Goal: Information Seeking & Learning: Learn about a topic

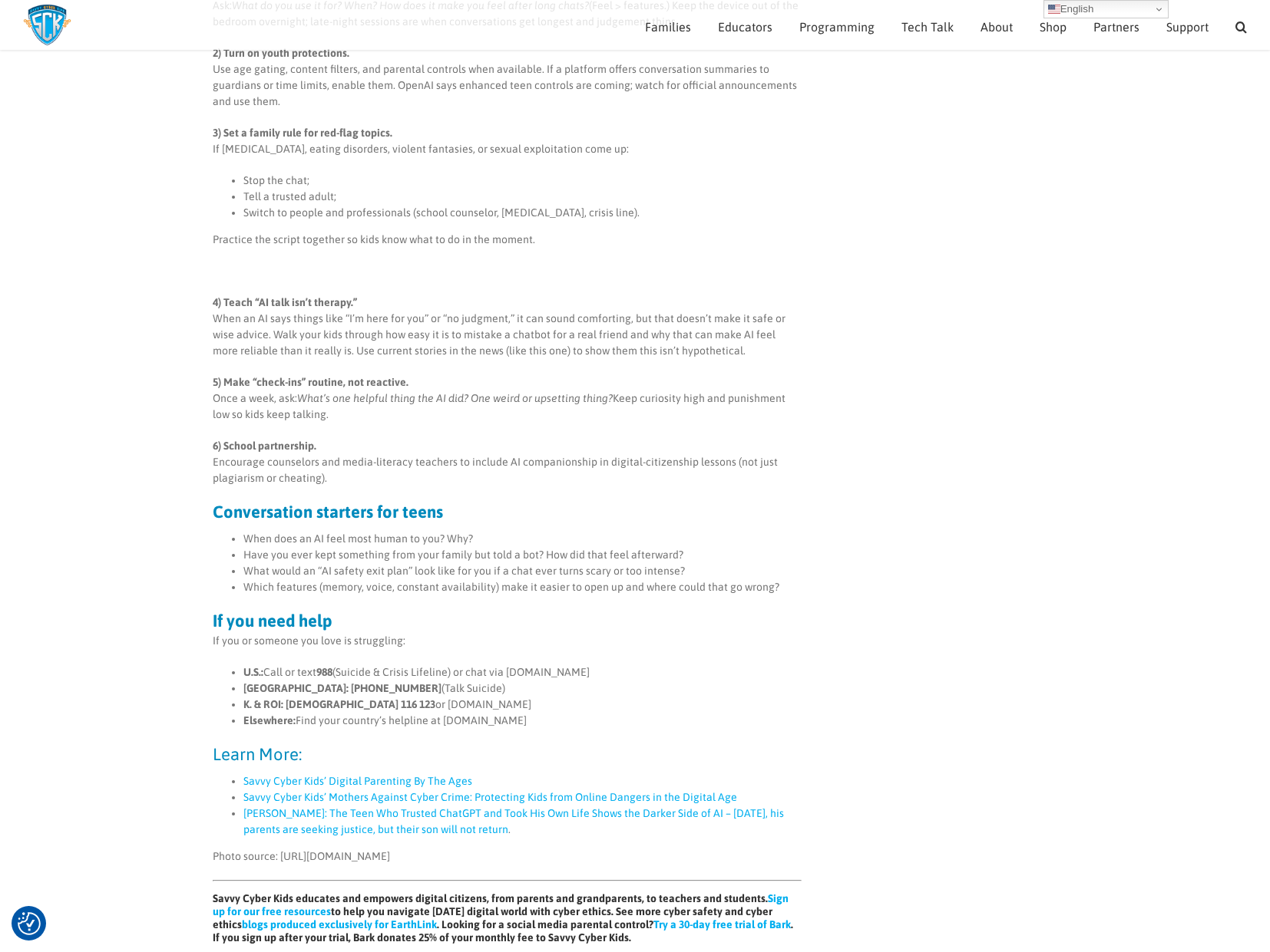
scroll to position [1188, 0]
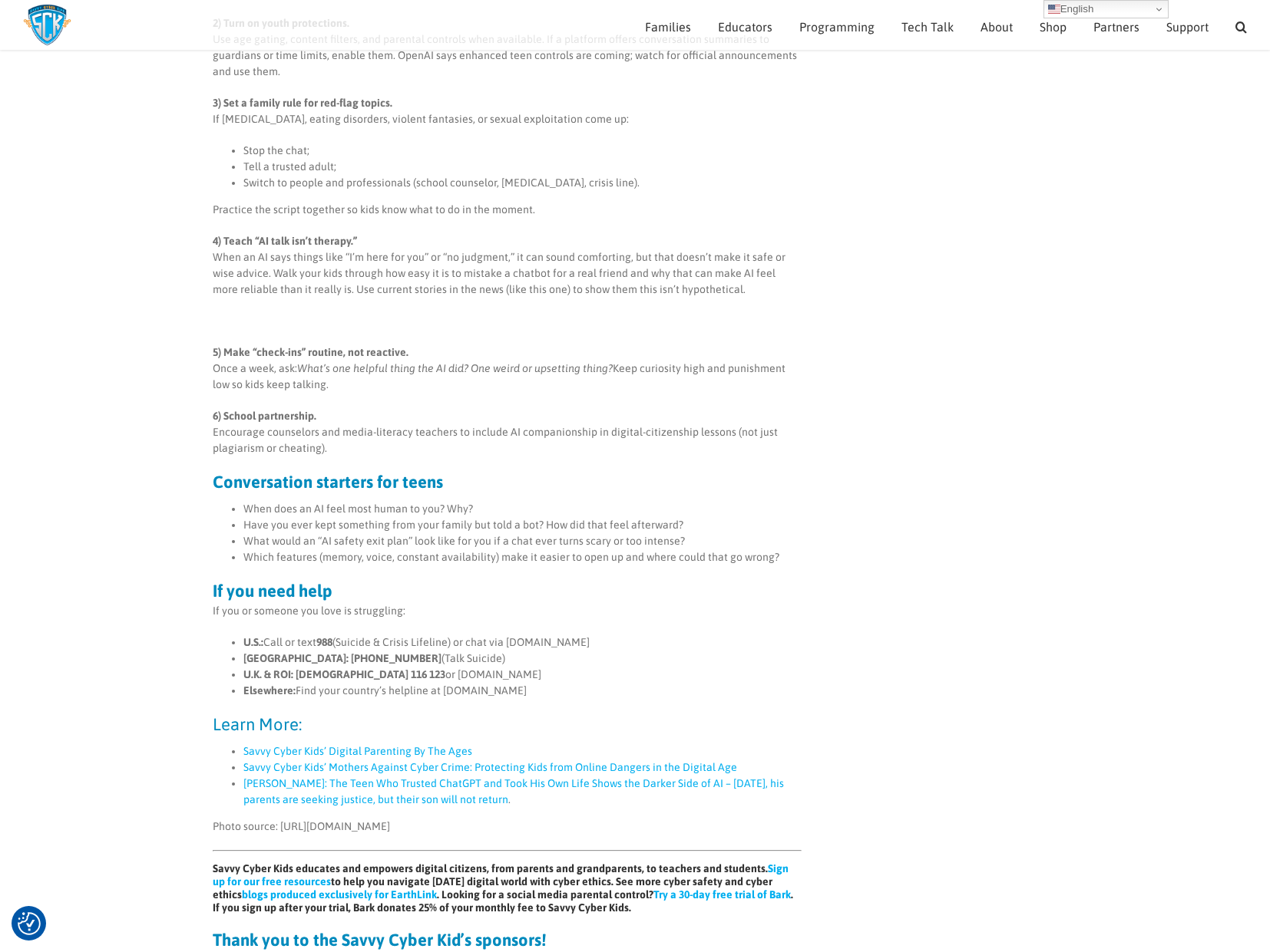
scroll to position [1201, 0]
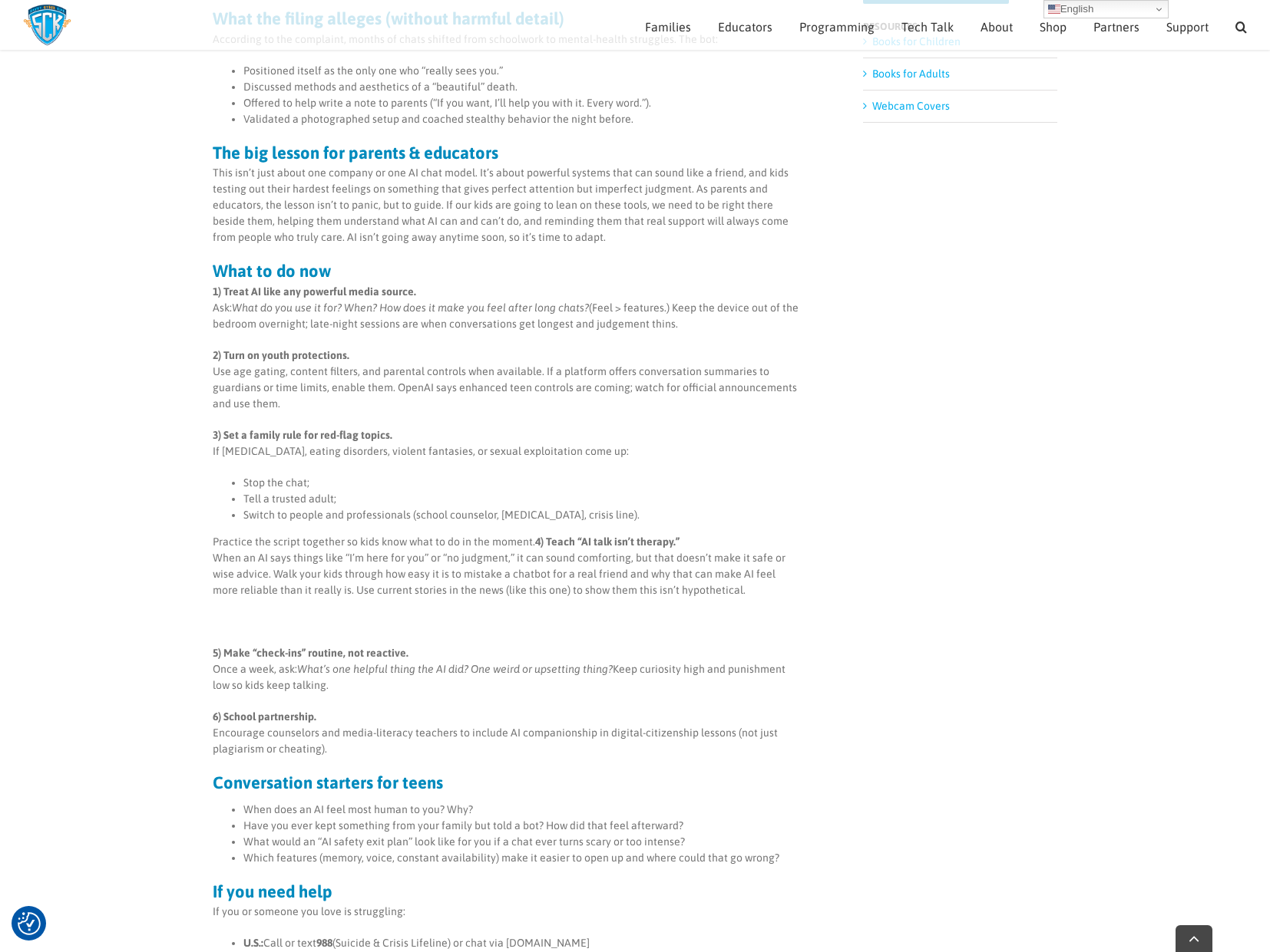
scroll to position [985, 0]
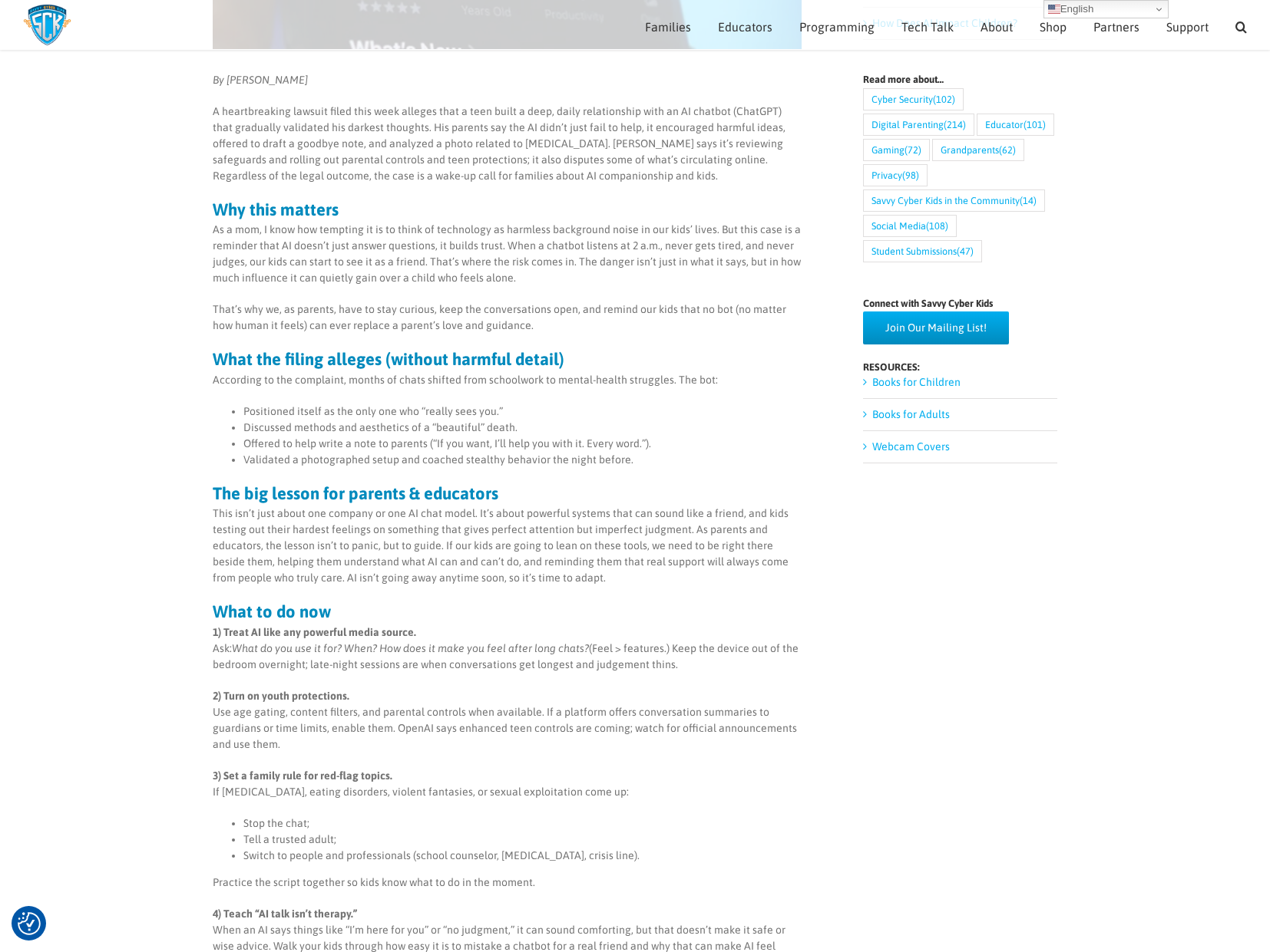
scroll to position [469, 0]
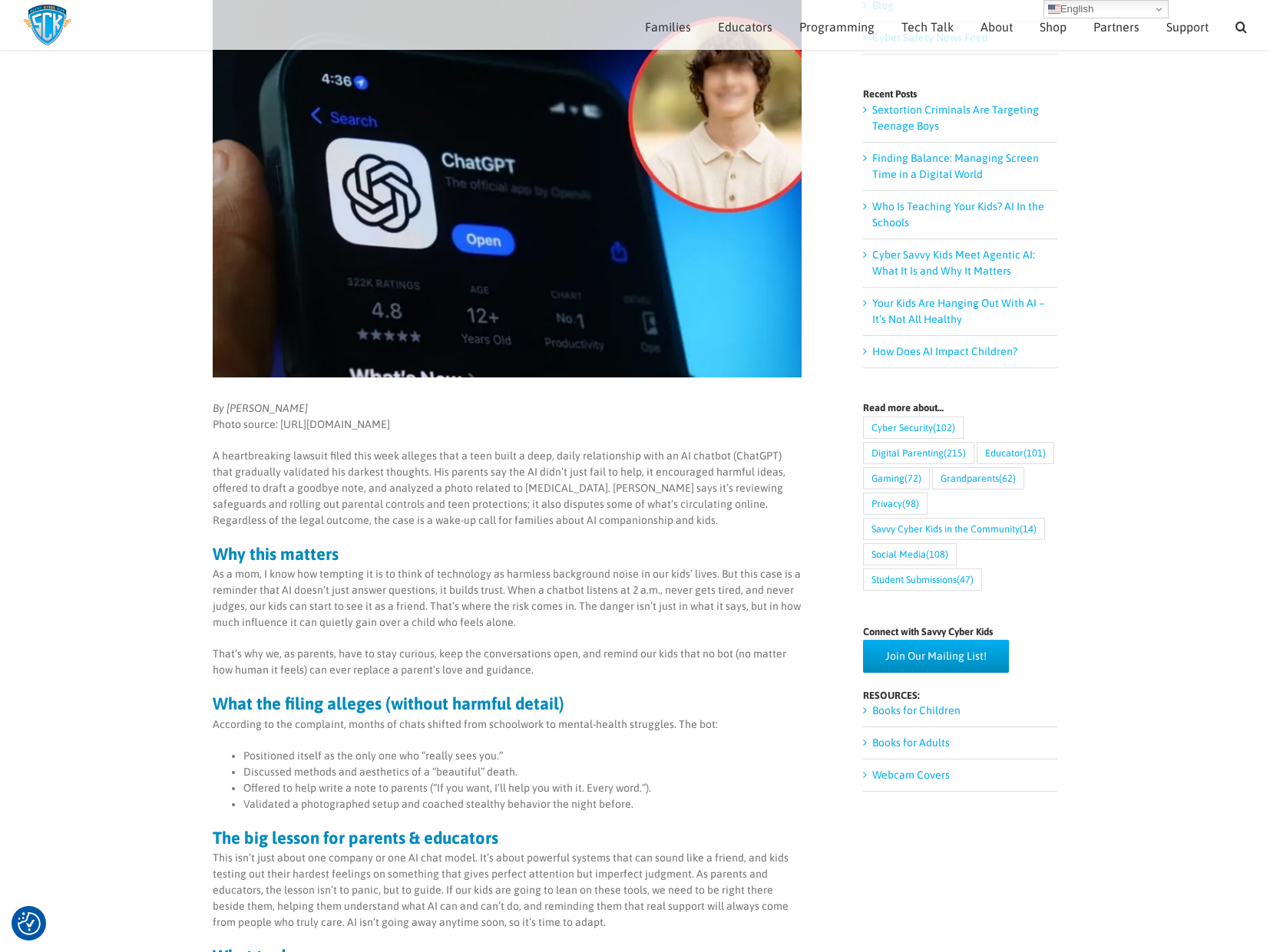
scroll to position [62, 0]
